Goal: Task Accomplishment & Management: Manage account settings

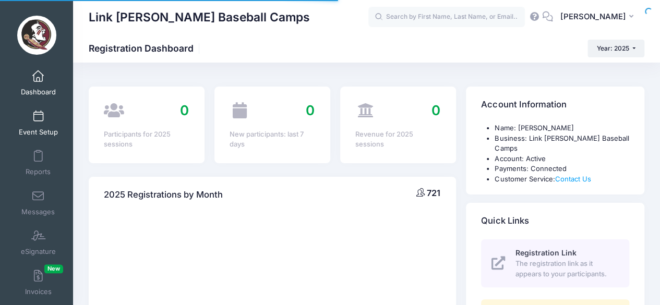
click at [46, 127] on link "Event Setup" at bounding box center [39, 123] width 50 height 37
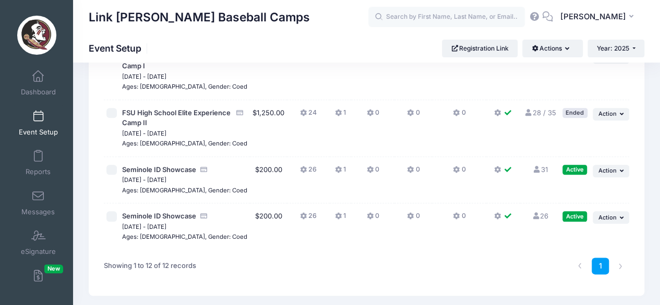
scroll to position [535, 0]
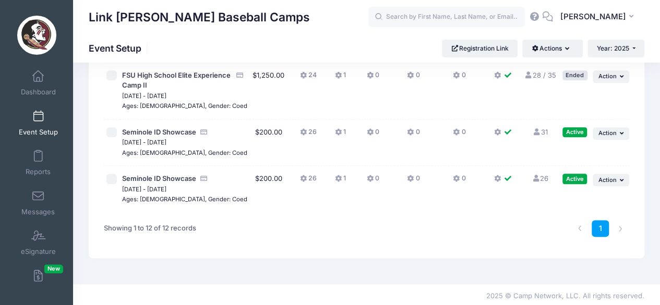
click at [538, 131] on link "31 Full" at bounding box center [540, 132] width 15 height 8
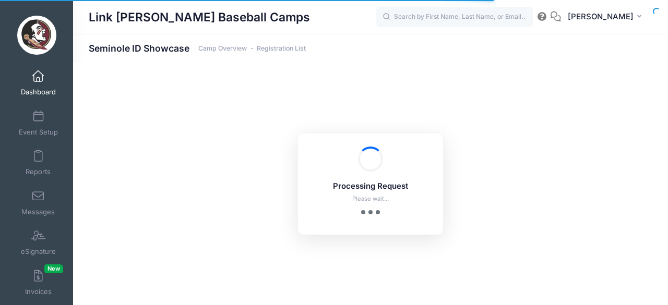
select select "10"
